Goal: Task Accomplishment & Management: Use online tool/utility

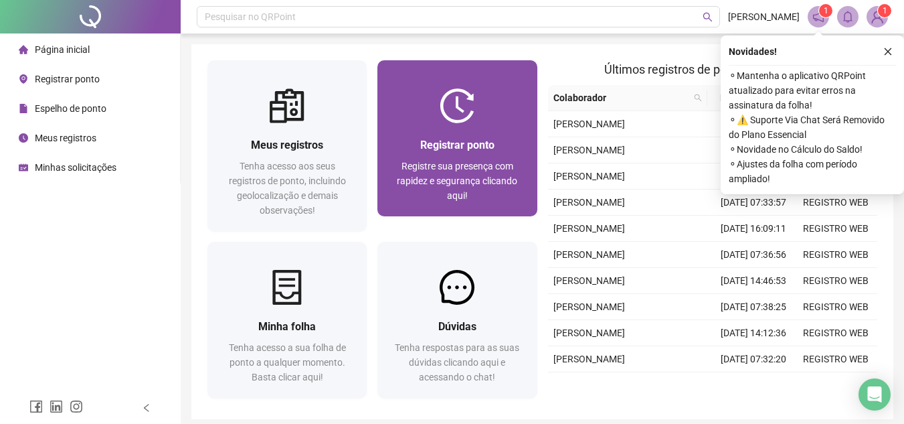
click at [427, 167] on span "Registre sua presença com rapidez e segurança clicando aqui!" at bounding box center [457, 181] width 120 height 40
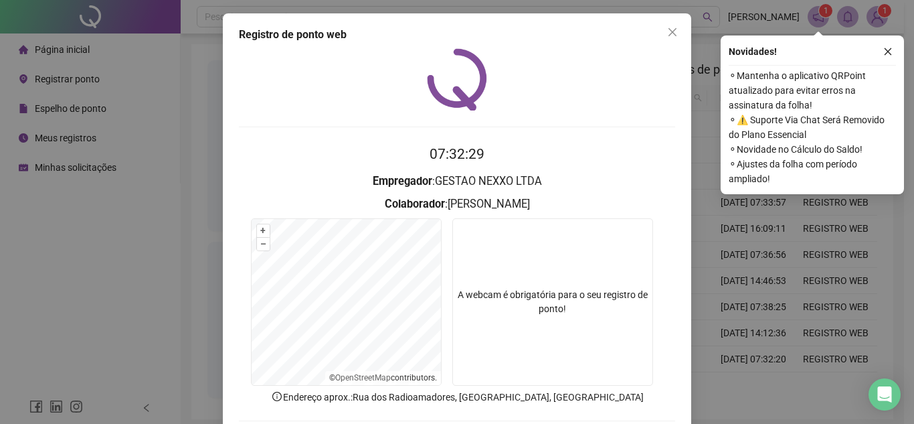
scroll to position [70, 0]
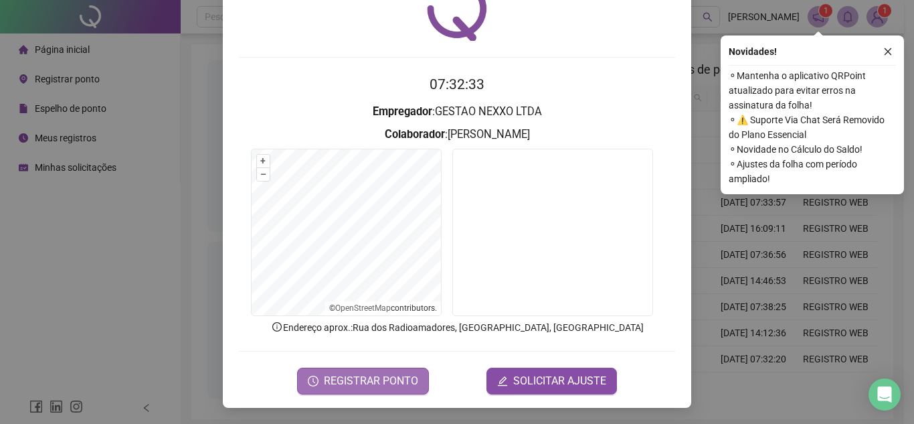
click at [410, 373] on span "REGISTRAR PONTO" at bounding box center [371, 381] width 94 height 16
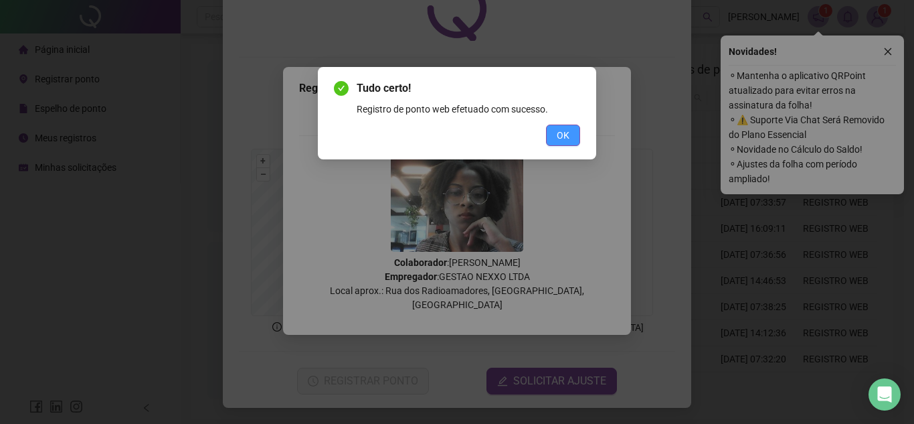
click at [563, 139] on span "OK" at bounding box center [563, 135] width 13 height 15
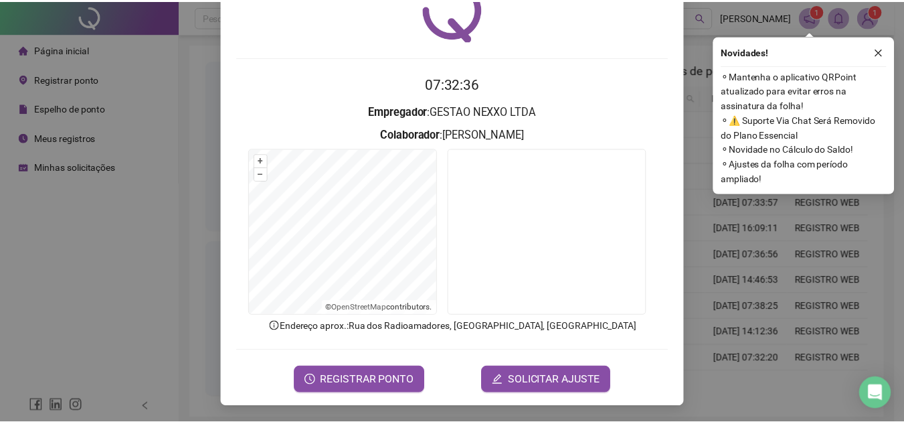
scroll to position [0, 0]
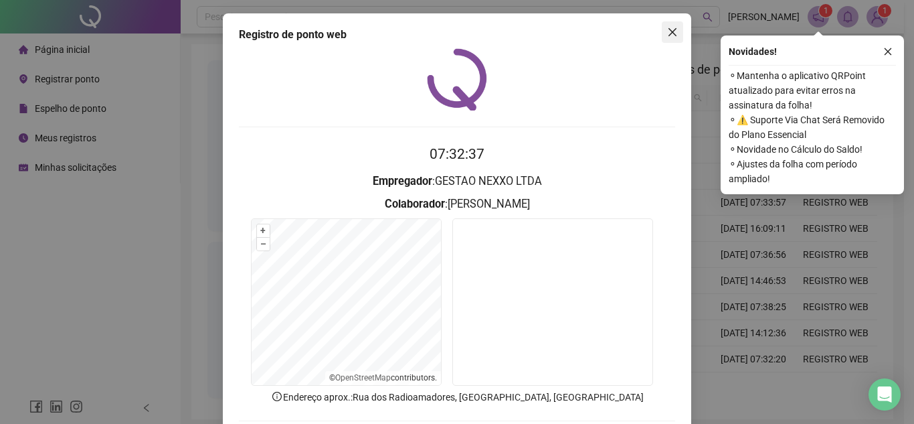
click at [669, 32] on icon "close" at bounding box center [672, 32] width 11 height 11
